Goal: Use online tool/utility: Utilize a website feature to perform a specific function

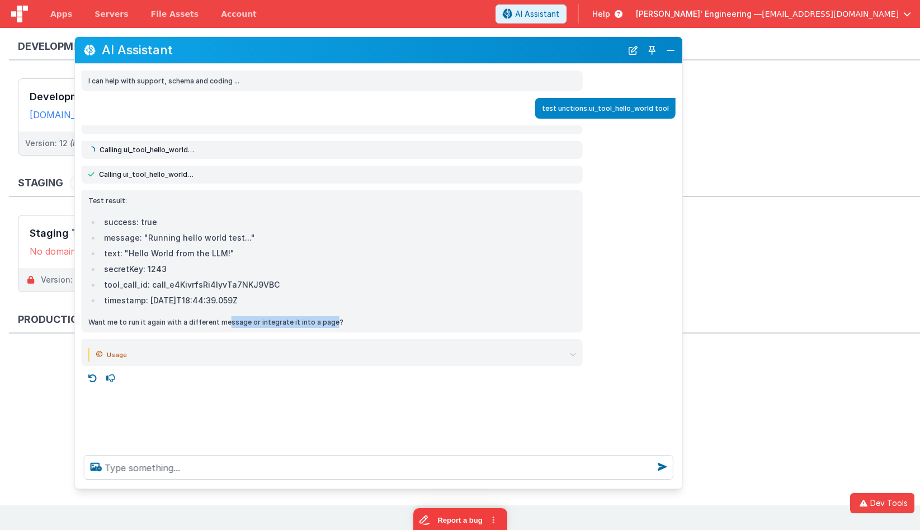
drag, startPoint x: 227, startPoint y: 323, endPoint x: 329, endPoint y: 322, distance: 102.3
click at [329, 322] on p "Want me to run it again with a different message or integrate it into a page?" at bounding box center [332, 322] width 488 height 12
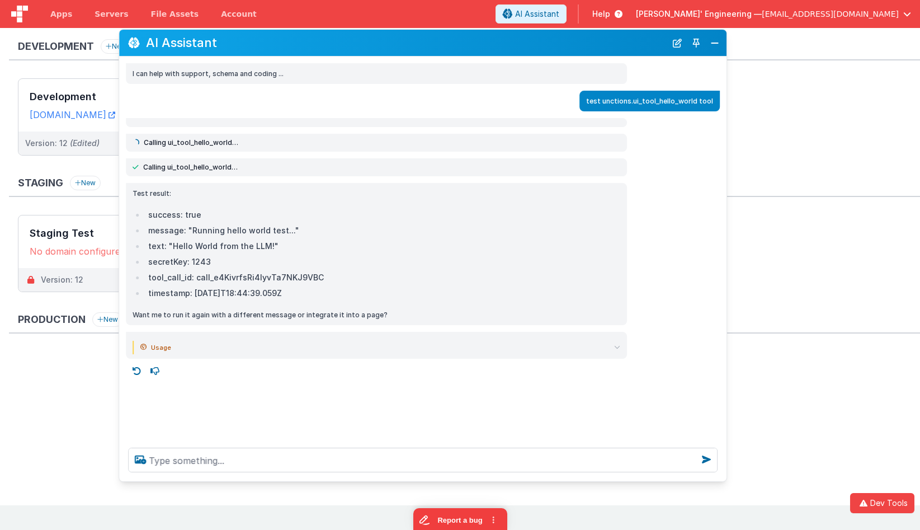
drag, startPoint x: 568, startPoint y: 49, endPoint x: 612, endPoint y: 42, distance: 44.8
click at [612, 42] on h2 "AI Assistant" at bounding box center [406, 42] width 520 height 13
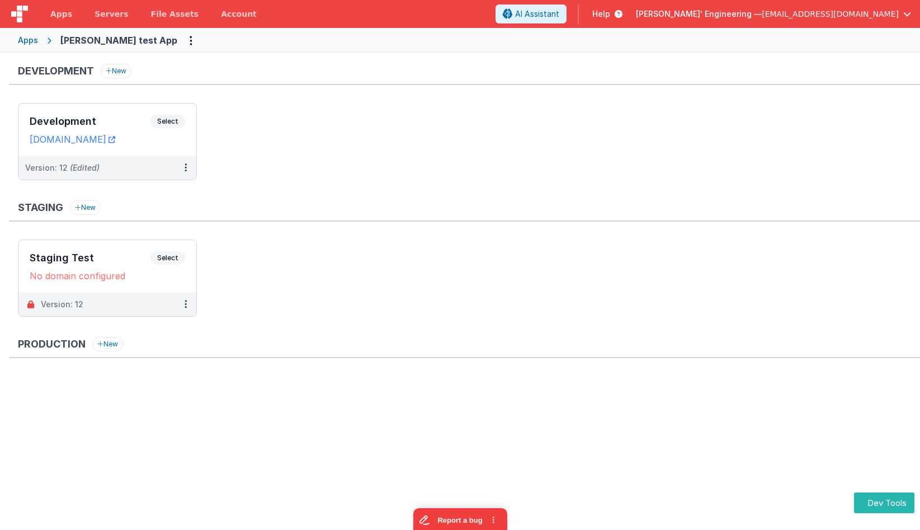
click at [519, 135] on ul "Development Select URLs charlesguidev.fmbetterforms.com Version: 12 (Edited)" at bounding box center [469, 147] width 902 height 88
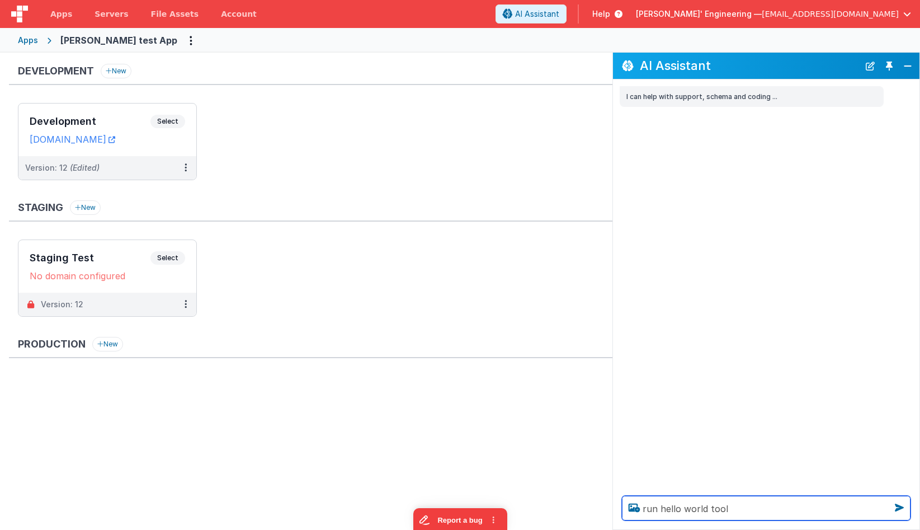
type textarea "run hello world tool"
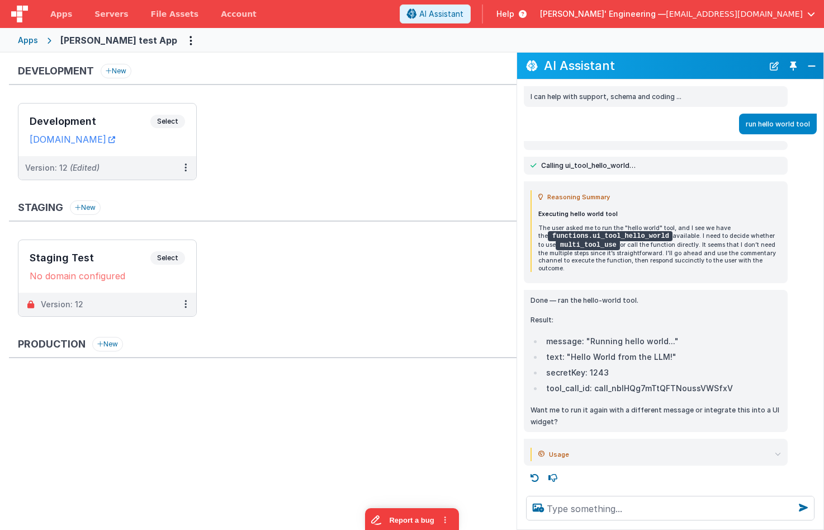
click at [792, 63] on button "Toggle Pin" at bounding box center [794, 66] width 16 height 16
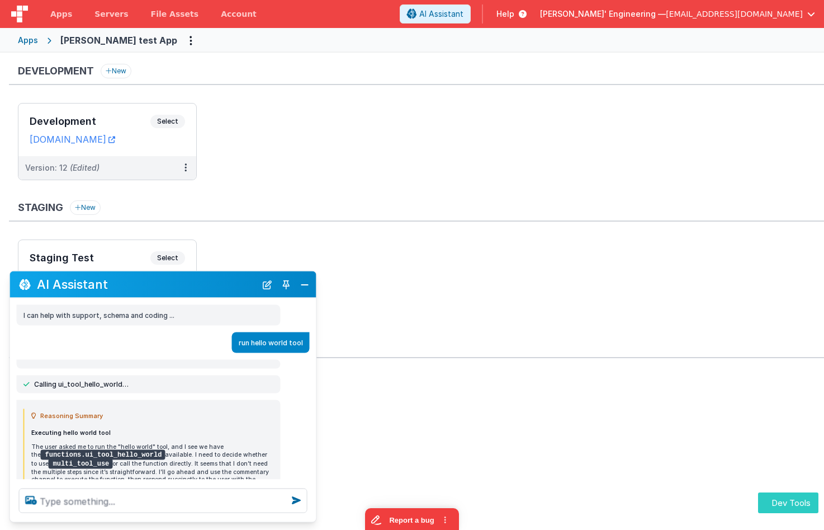
click at [789, 506] on button "Dev Tools" at bounding box center [788, 502] width 60 height 21
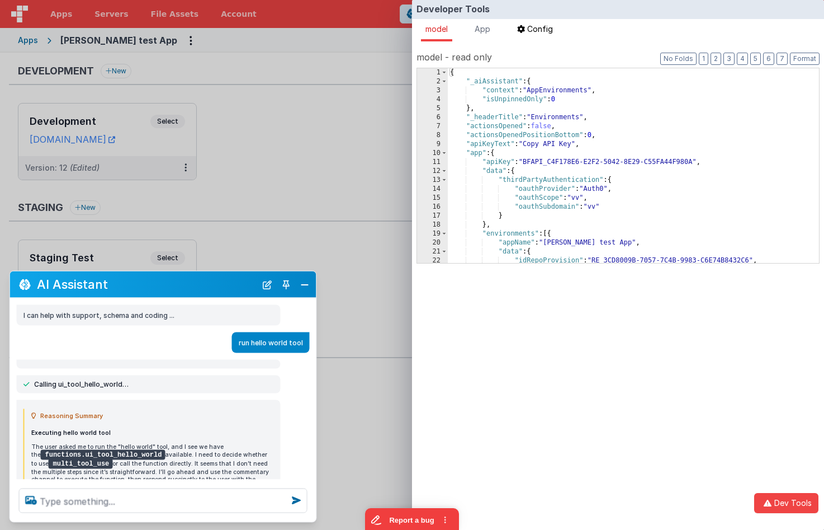
drag, startPoint x: 489, startPoint y: 30, endPoint x: 532, endPoint y: 29, distance: 43.1
click at [489, 30] on span "App" at bounding box center [483, 29] width 16 height 10
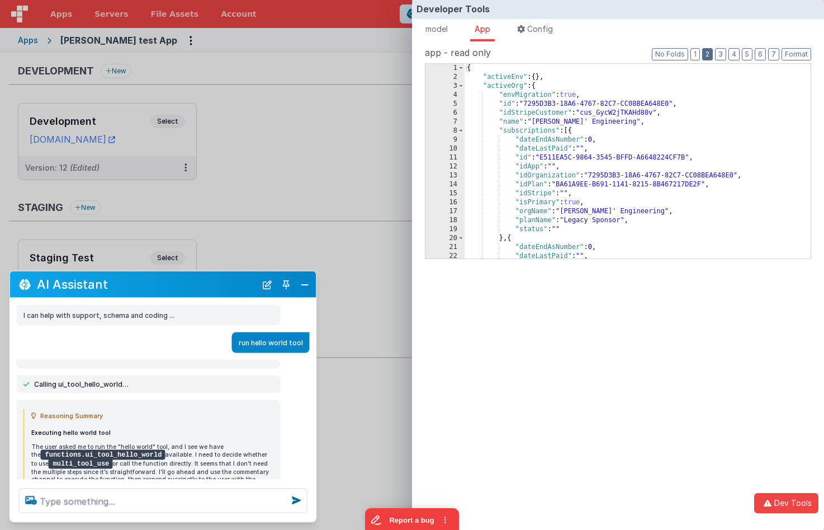
click at [711, 56] on button "2" at bounding box center [707, 54] width 11 height 12
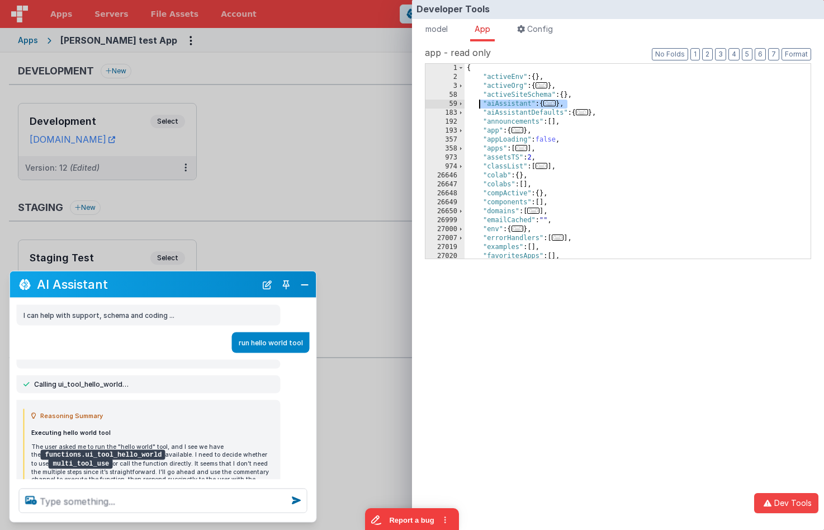
drag, startPoint x: 577, startPoint y: 105, endPoint x: 479, endPoint y: 103, distance: 97.9
click at [477, 103] on div "{ "activeEnv" : { } , "activeOrg" : { ... } , "activeSiteSchema" : { } , "aiAss…" at bounding box center [638, 170] width 346 height 213
click at [460, 103] on span at bounding box center [461, 104] width 6 height 9
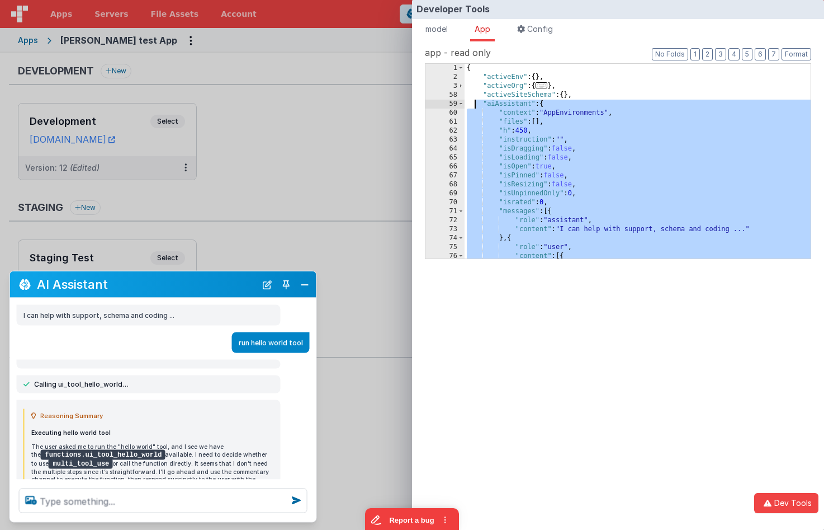
click at [569, 183] on div "{ "activeEnv" : { } , "activeOrg" : { ... } , "activeSiteSchema" : { } , "aiAss…" at bounding box center [638, 170] width 346 height 213
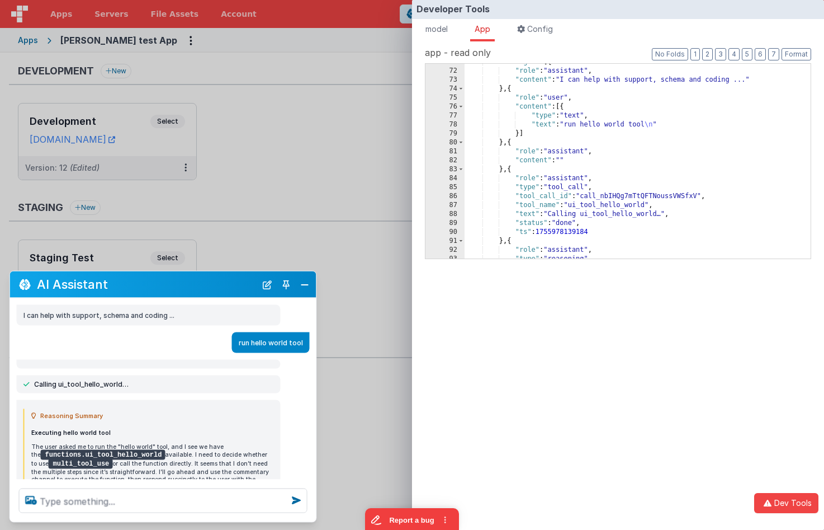
scroll to position [1, 0]
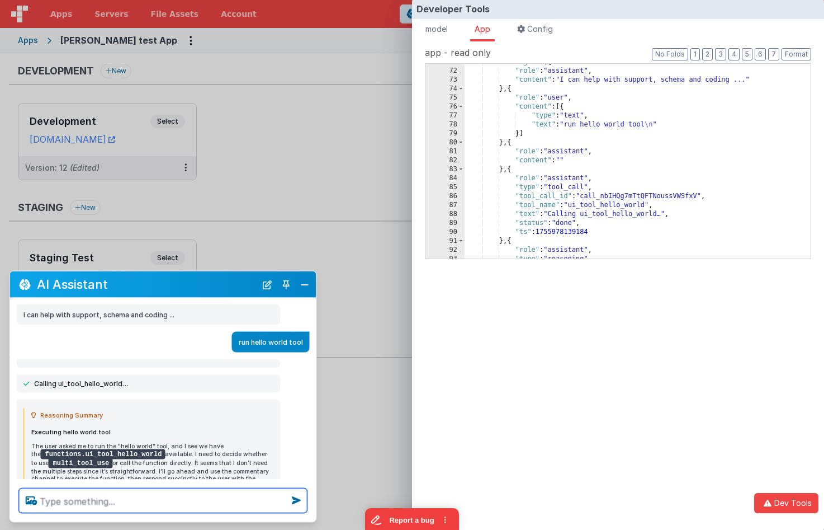
click at [150, 498] on textarea at bounding box center [163, 500] width 289 height 25
type textarea "test"
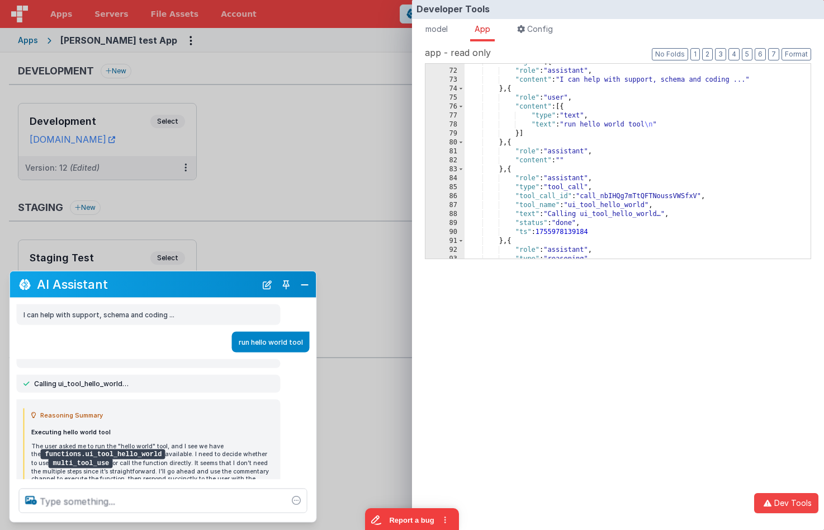
scroll to position [256, 0]
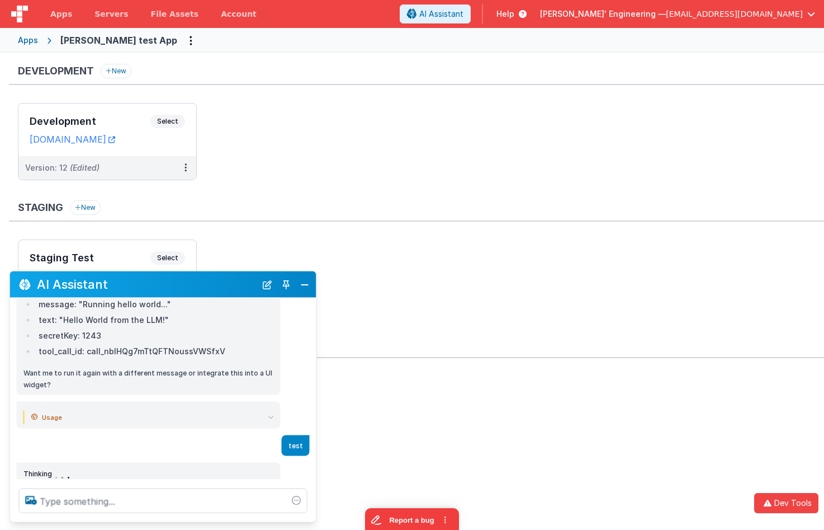
click at [381, 231] on div "Developer Tools model App Params Log (1) Misc Windows Config model - read only …" at bounding box center [412, 265] width 824 height 530
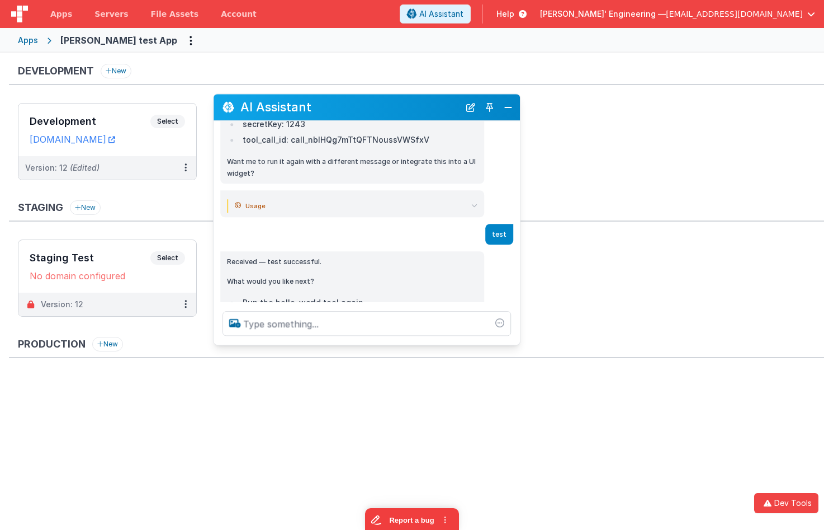
scroll to position [311, 0]
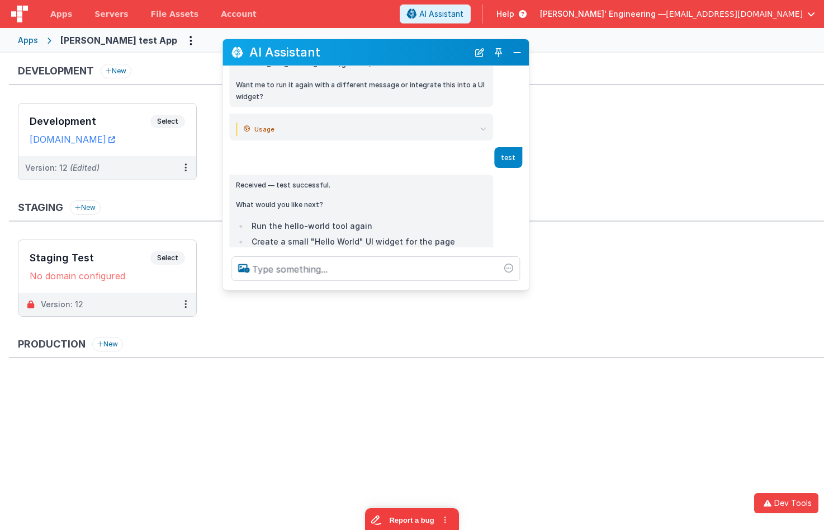
drag, startPoint x: 204, startPoint y: 287, endPoint x: 417, endPoint y: 54, distance: 315.5
click at [417, 54] on h2 "AI Assistant" at bounding box center [358, 51] width 219 height 13
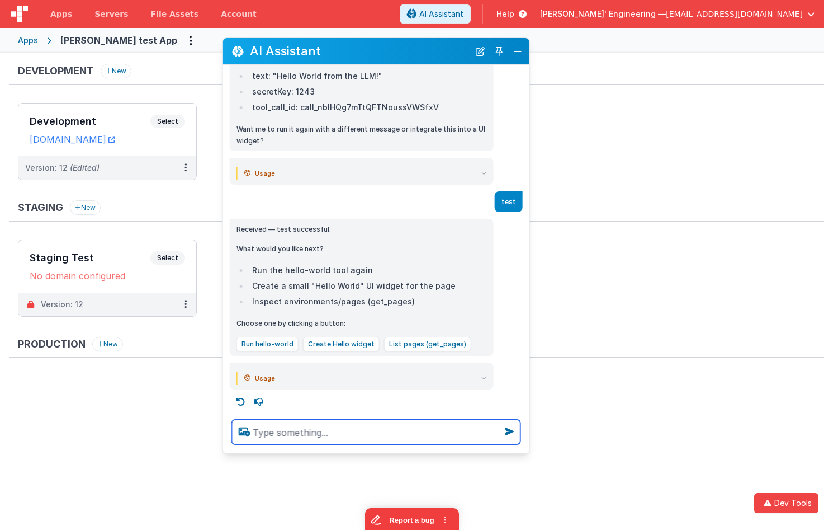
scroll to position [258, 0]
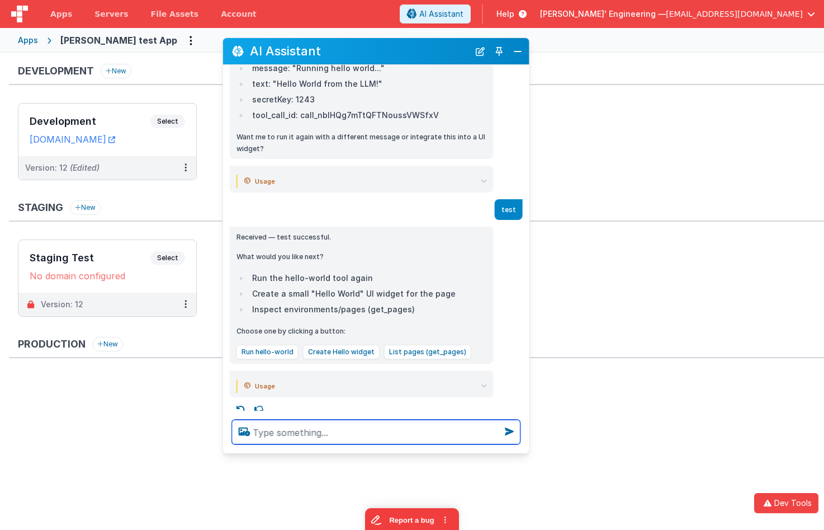
drag, startPoint x: 406, startPoint y: 295, endPoint x: 405, endPoint y: 450, distance: 154.9
click at [405, 450] on div at bounding box center [376, 431] width 306 height 43
click at [373, 441] on textarea at bounding box center [376, 431] width 289 height 25
type textarea "debugp"
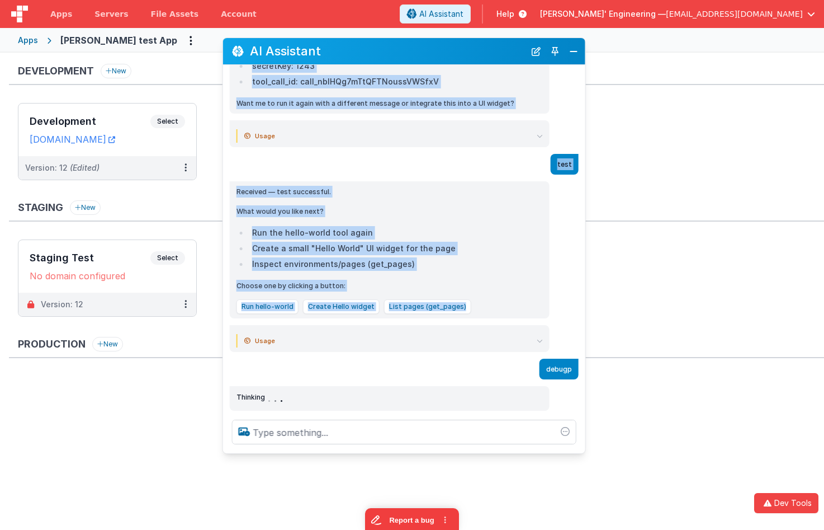
scroll to position [277, 0]
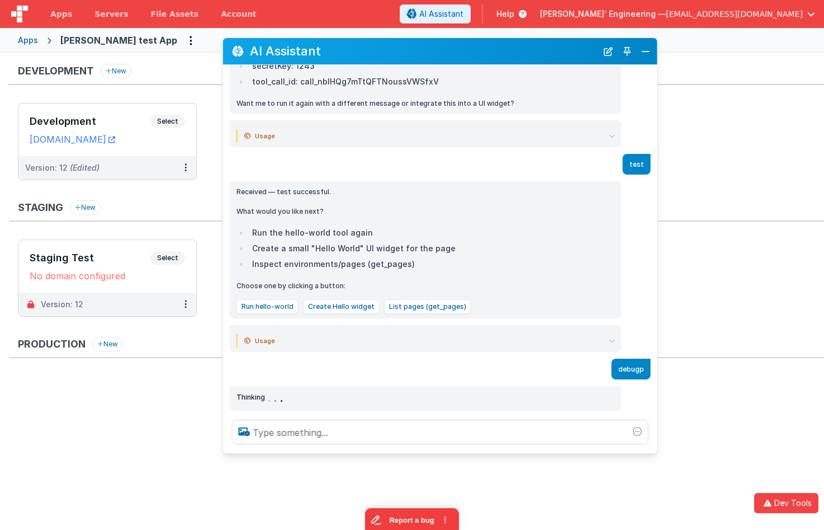
drag, startPoint x: 526, startPoint y: 316, endPoint x: 655, endPoint y: 312, distance: 128.7
click at [655, 312] on div "Received — test successful. What would you like next? Run the hello-world tool …" at bounding box center [440, 249] width 435 height 137
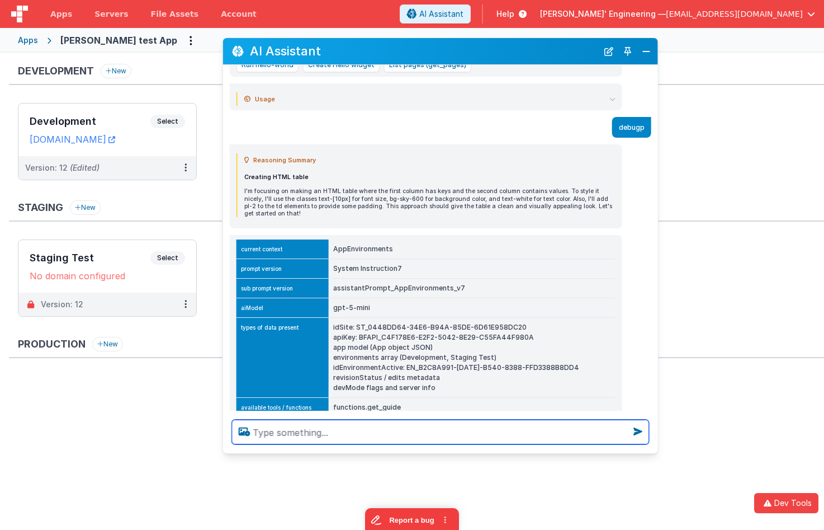
scroll to position [497, 0]
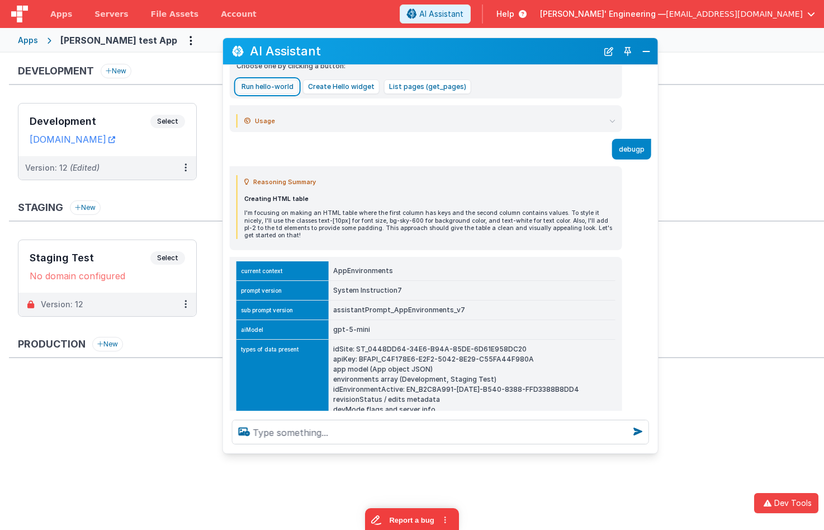
click at [270, 86] on button "Run hello-world" at bounding box center [268, 86] width 62 height 15
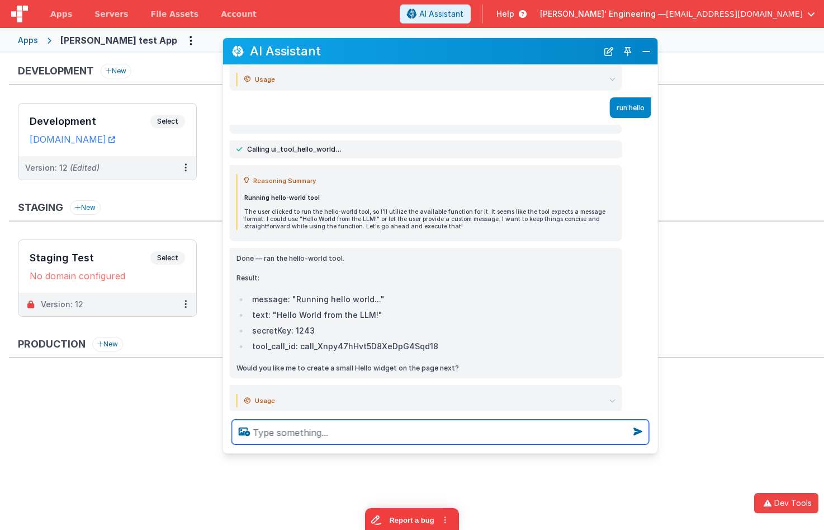
scroll to position [1036, 0]
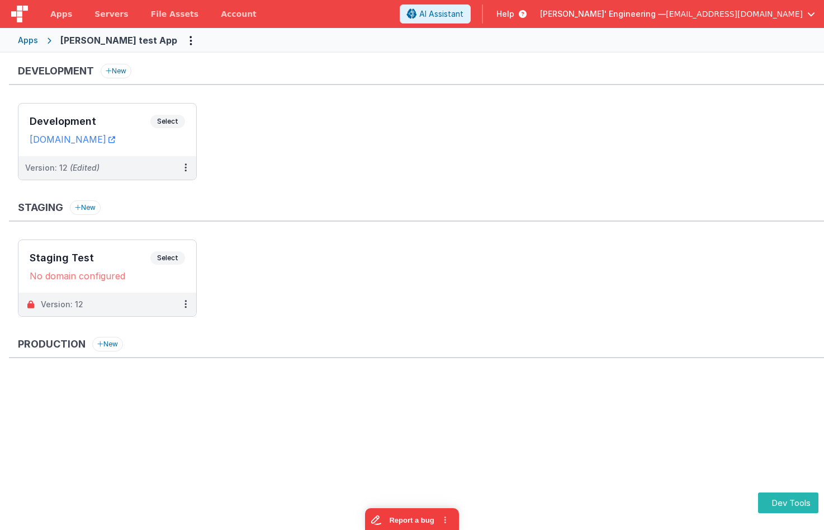
click at [436, 221] on div "Staging New" at bounding box center [416, 210] width 815 height 21
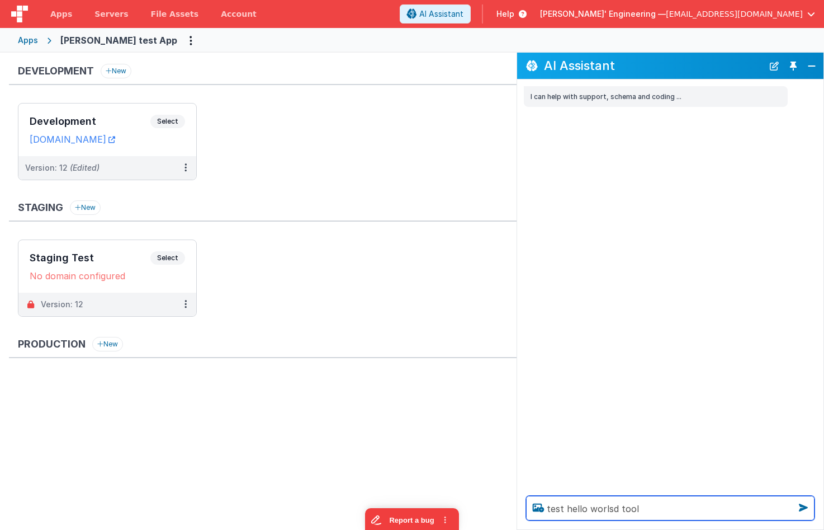
type textarea "test hello worlsd tool"
type textarea "test hello world tool"
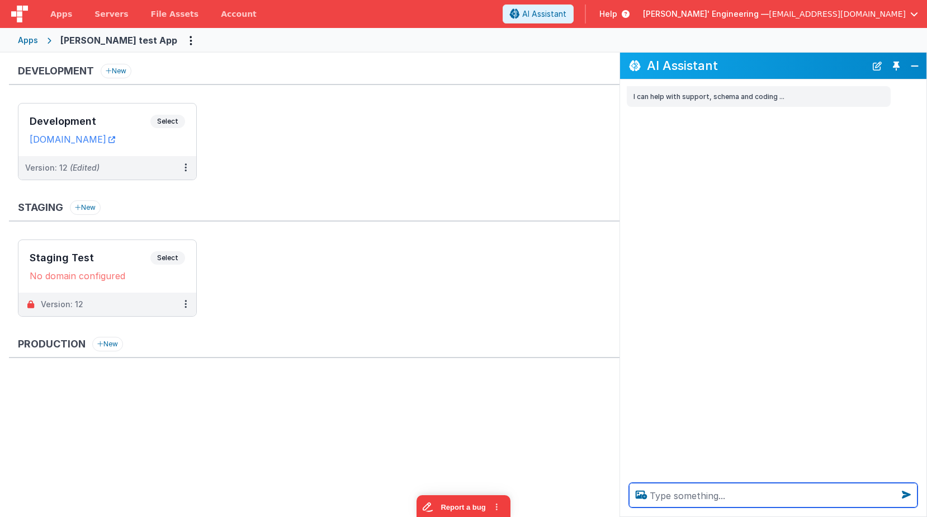
click at [695, 497] on textarea at bounding box center [773, 495] width 289 height 25
type textarea "test hello world"
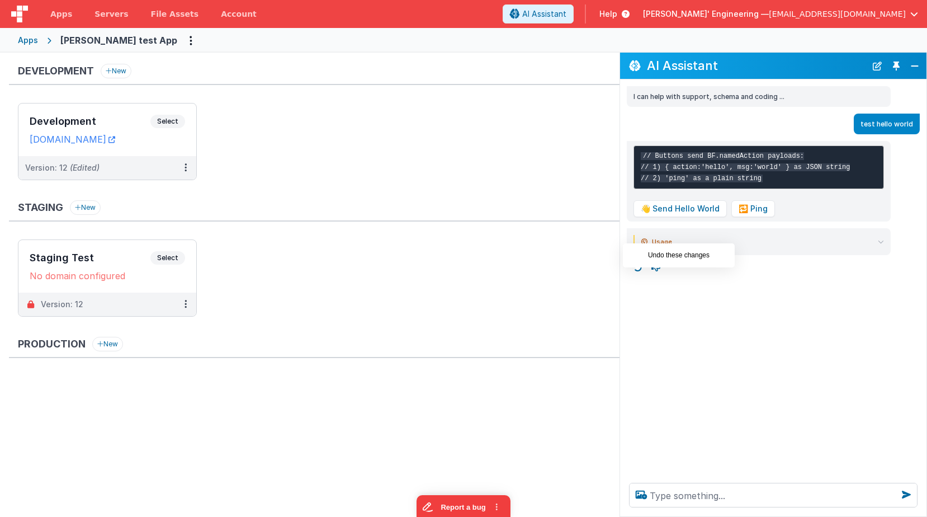
click at [642, 276] on icon at bounding box center [638, 267] width 18 height 18
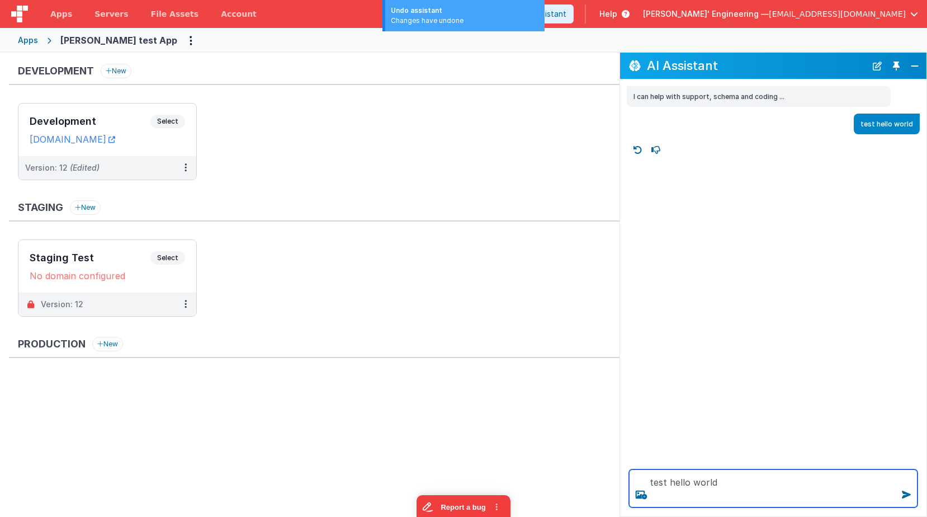
click at [731, 480] on textarea "test hello world" at bounding box center [773, 488] width 289 height 38
type textarea "test hello world tool"
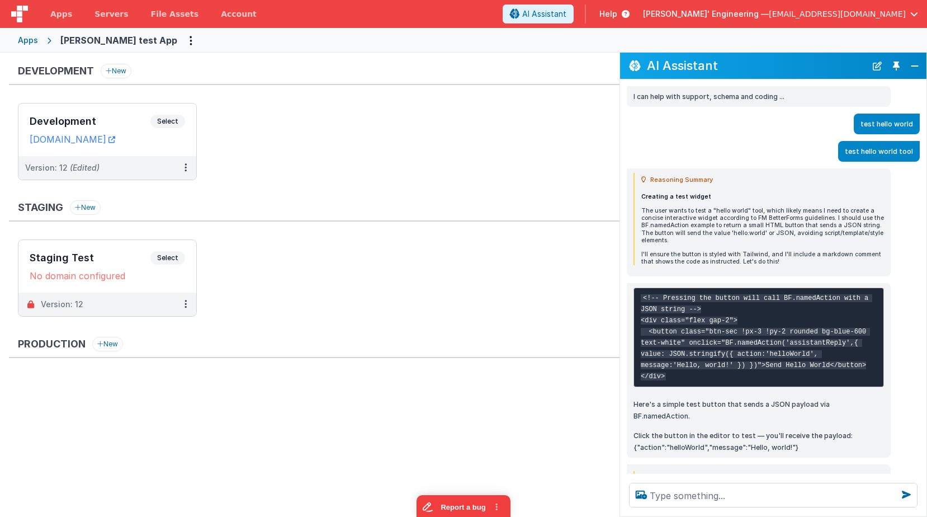
scroll to position [38, 0]
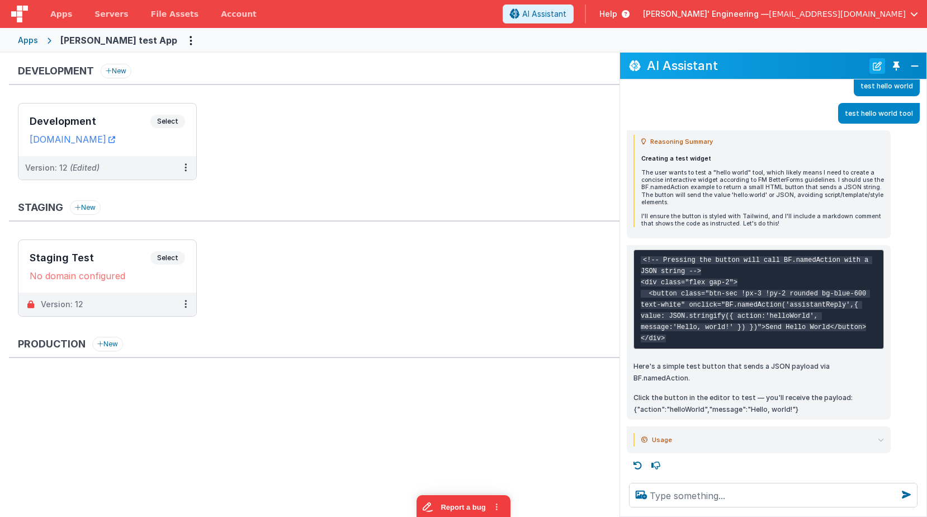
click at [876, 64] on button "New Chat" at bounding box center [878, 66] width 16 height 16
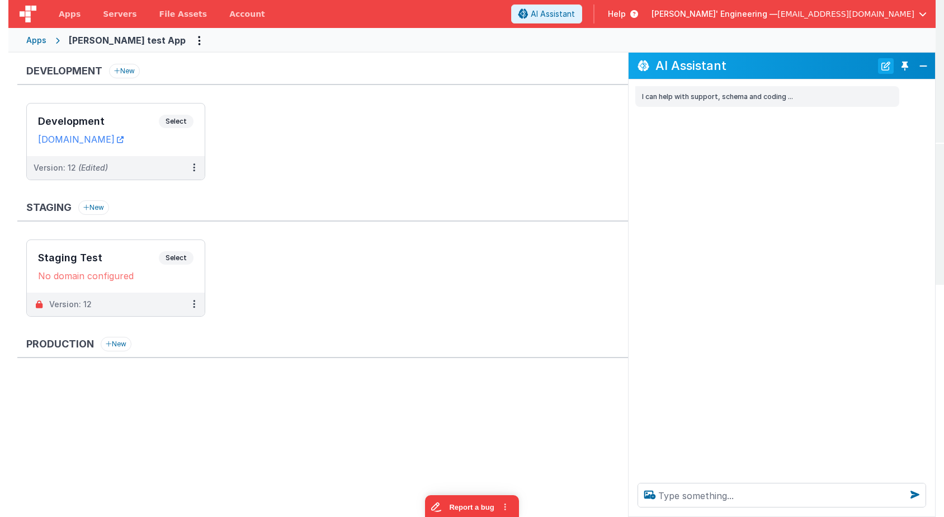
scroll to position [0, 0]
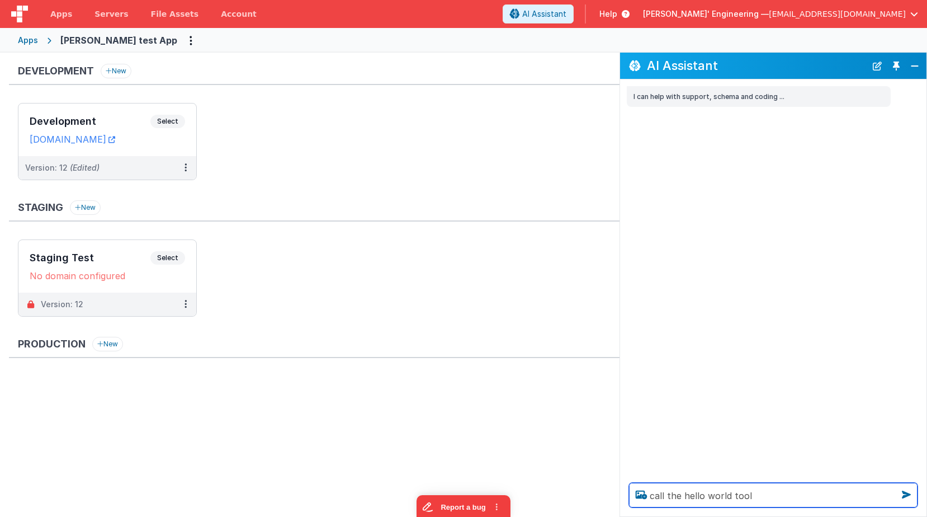
type textarea "call the hello world tool"
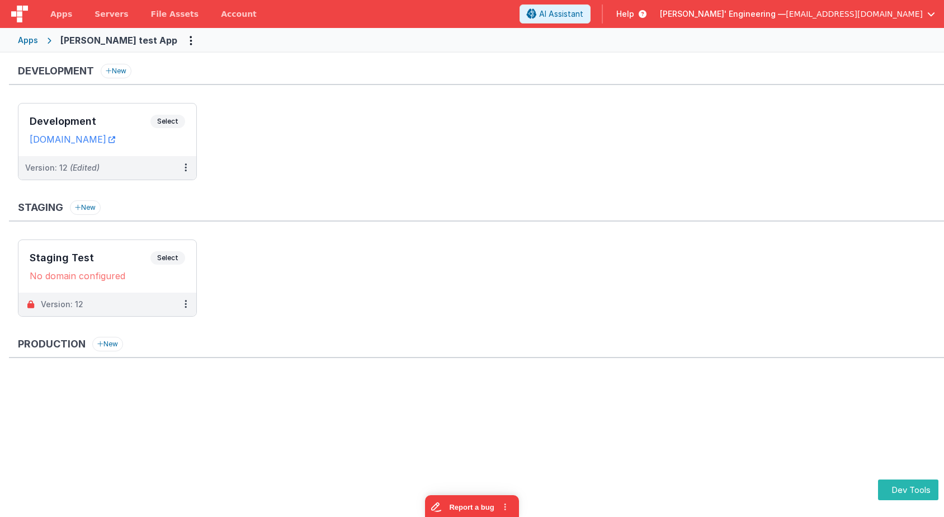
click at [513, 359] on div "Production New" at bounding box center [476, 393] width 935 height 112
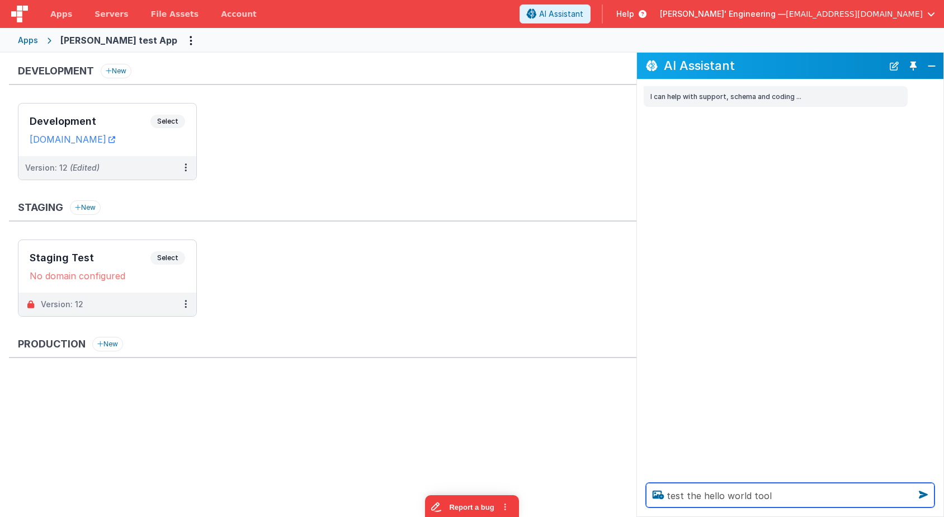
type textarea "test the hello world tool"
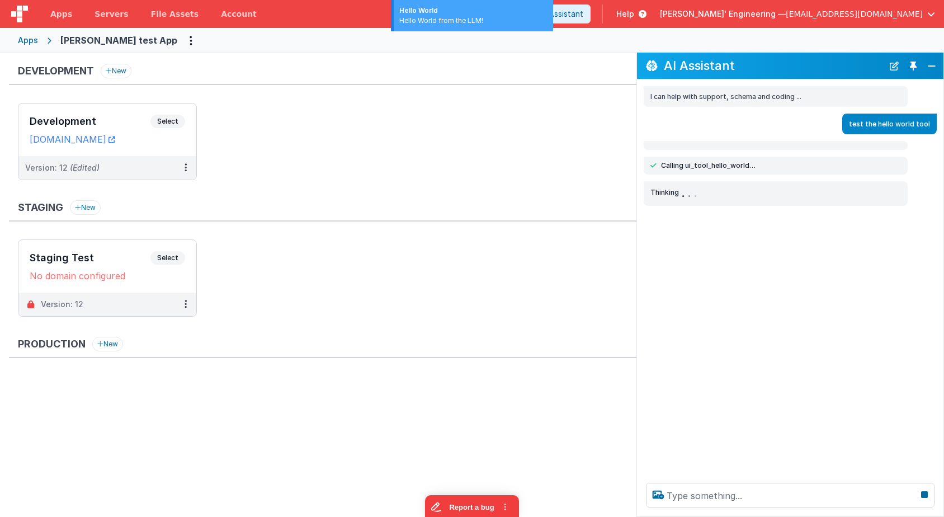
click at [460, 335] on div "Development New Development Select URLs [DOMAIN_NAME] Version: 12 (Edited) Stag…" at bounding box center [322, 256] width 627 height 385
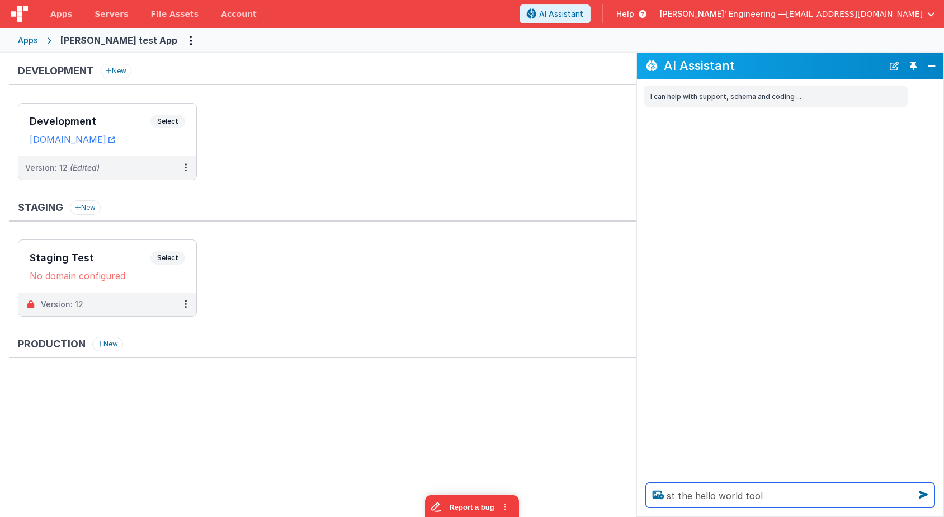
type textarea "st the hello world tool"
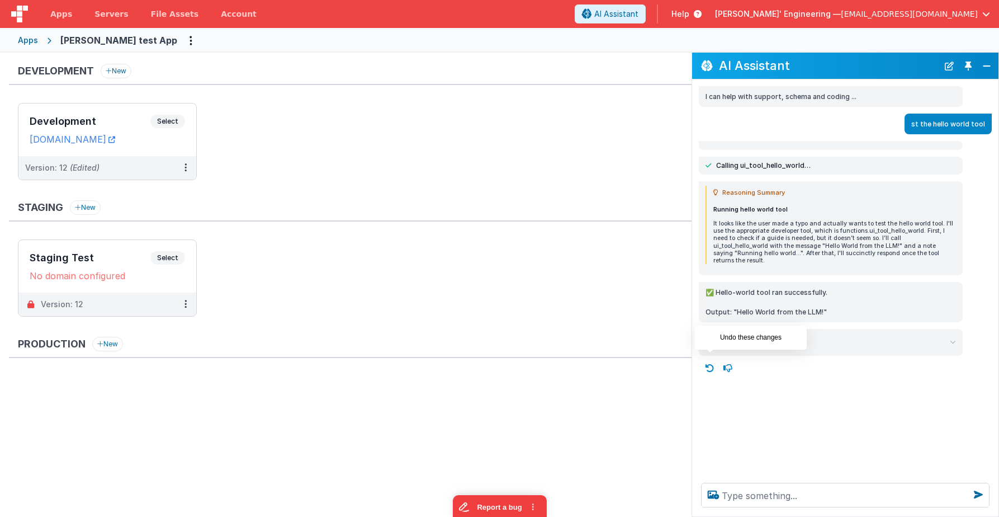
click at [715, 360] on icon at bounding box center [710, 368] width 18 height 18
type textarea "st the hello world tool"
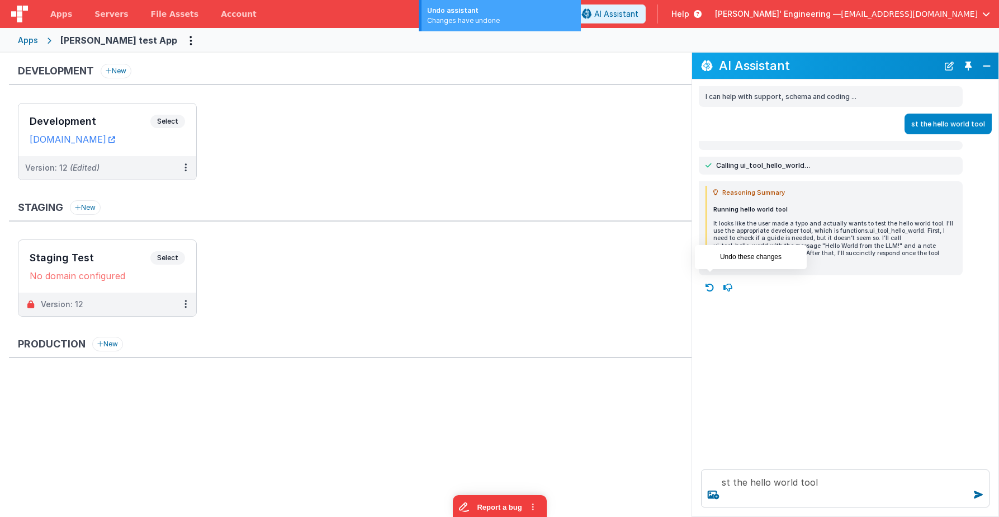
click at [711, 278] on icon at bounding box center [710, 287] width 18 height 18
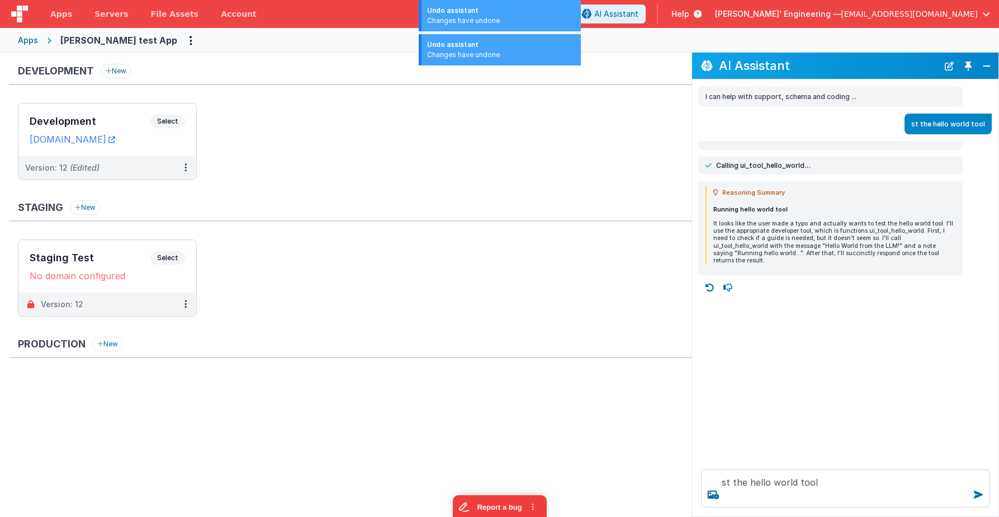
click at [616, 256] on ul "Staging Test Select URLs No domain configured Version: 12" at bounding box center [355, 283] width 674 height 88
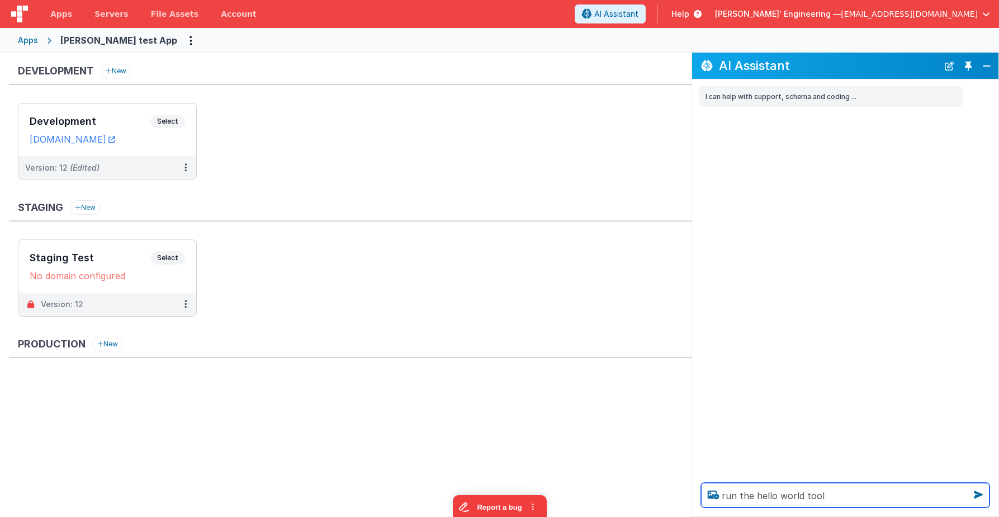
type textarea "run the hello world tool"
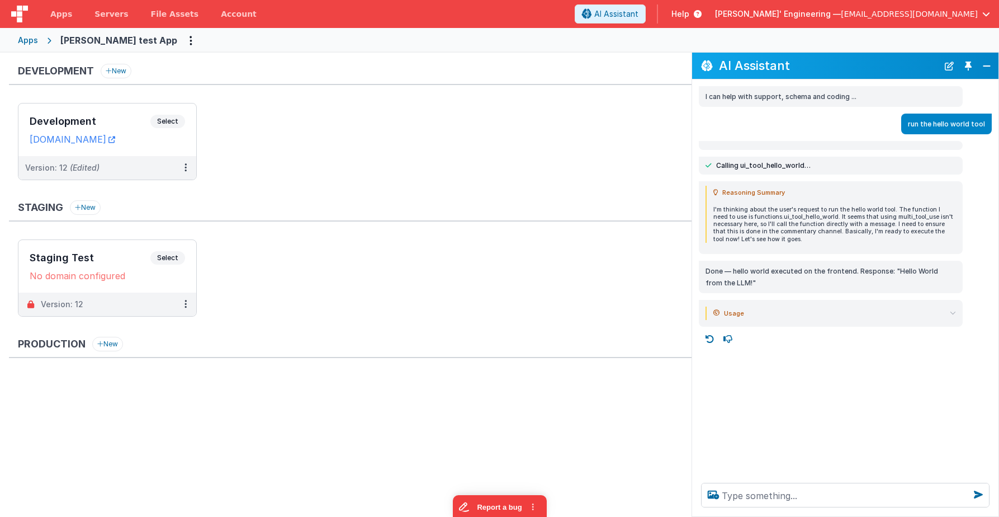
click at [792, 200] on div "Reasoning Summary I'm thinking about the user's request to run the hello world …" at bounding box center [831, 214] width 251 height 57
